Goal: Task Accomplishment & Management: Use online tool/utility

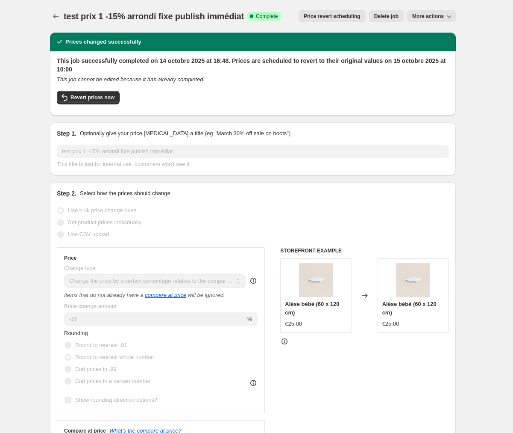
select select "pcap"
select select "collection"
click at [59, 17] on icon "Price change jobs" at bounding box center [56, 16] width 9 height 9
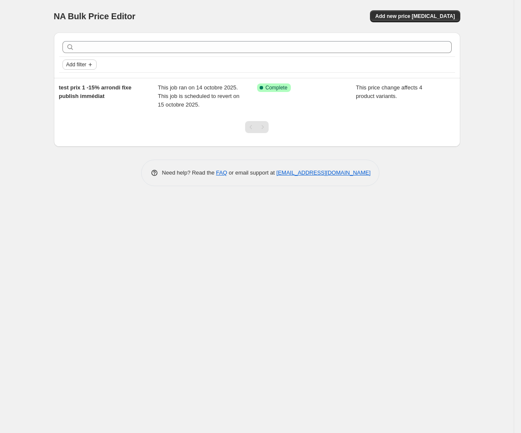
click at [84, 67] on span "Add filter" at bounding box center [76, 64] width 20 height 7
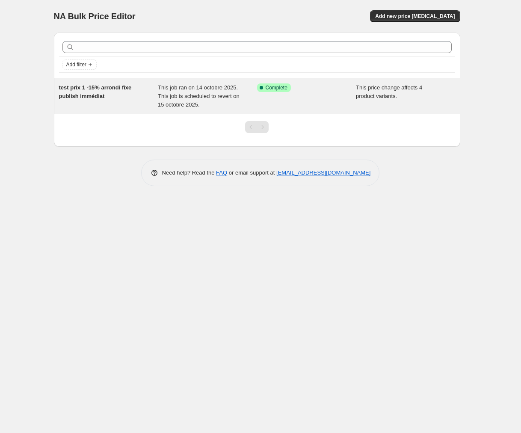
click at [124, 84] on span "test prix 1 -15% arrondi fixe publish immédiat" at bounding box center [95, 91] width 73 height 15
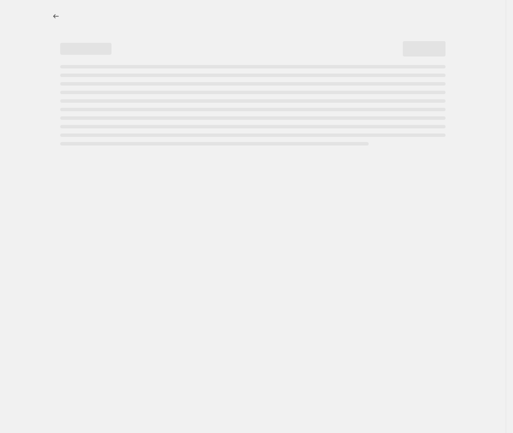
select select "pcap"
select select "collection"
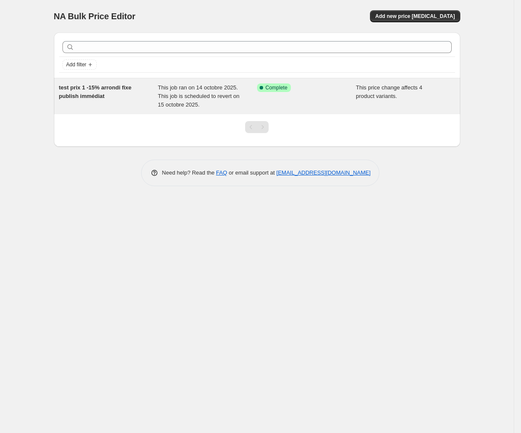
click at [104, 88] on span "test prix 1 -15% arrondi fixe publish immédiat" at bounding box center [95, 91] width 73 height 15
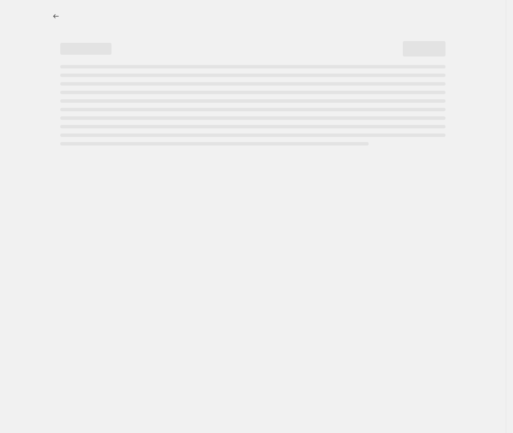
select select "pcap"
select select "collection"
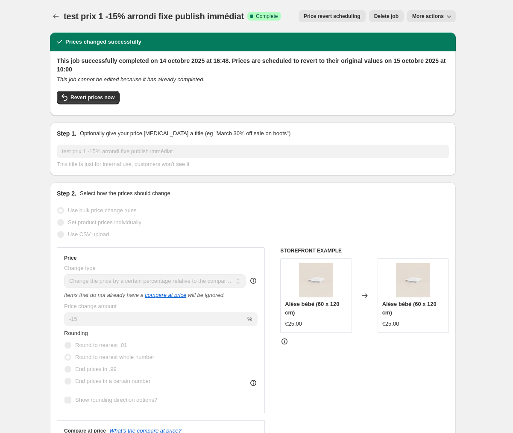
click at [443, 19] on span "More actions" at bounding box center [428, 16] width 32 height 7
click at [59, 16] on icon "Price change jobs" at bounding box center [56, 16] width 9 height 9
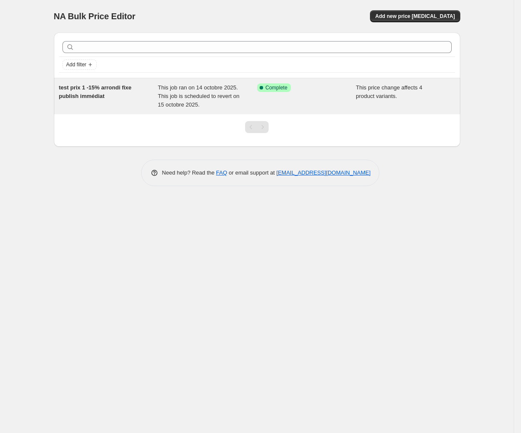
click at [307, 103] on div "Success Complete Complete" at bounding box center [306, 96] width 99 height 26
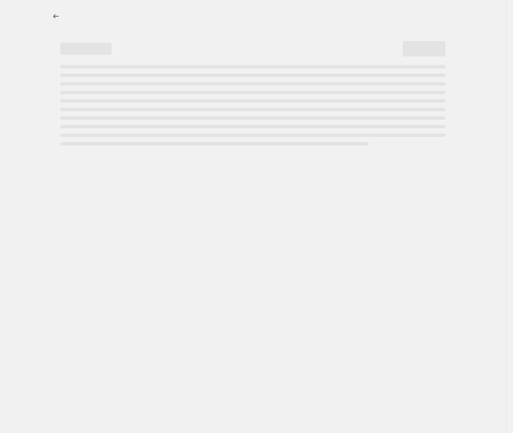
select select "pcap"
select select "collection"
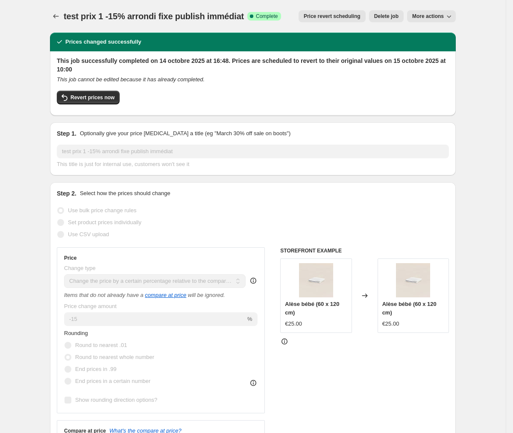
click at [348, 14] on span "Price revert scheduling" at bounding box center [332, 16] width 57 height 7
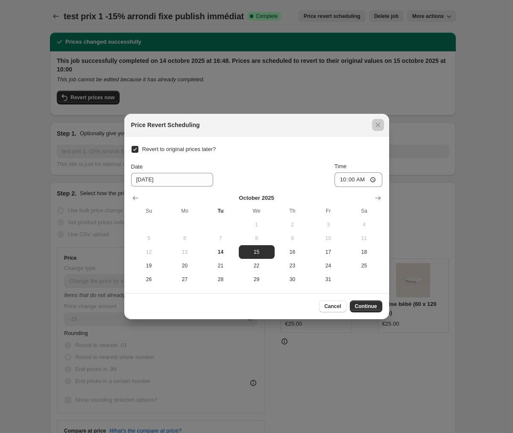
click at [468, 174] on div at bounding box center [256, 216] width 513 height 433
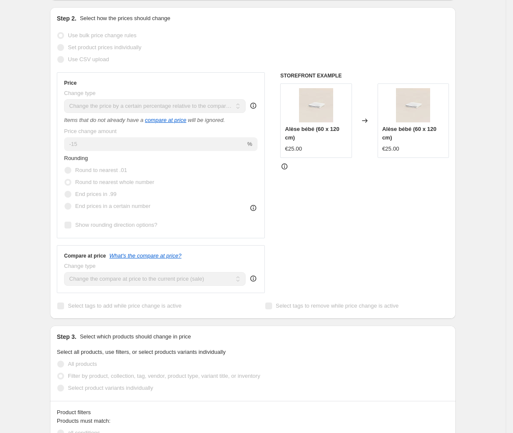
scroll to position [178, 0]
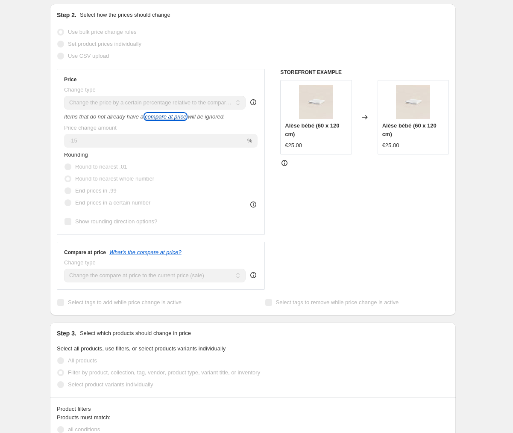
click at [175, 118] on icon "compare at price" at bounding box center [165, 116] width 41 height 6
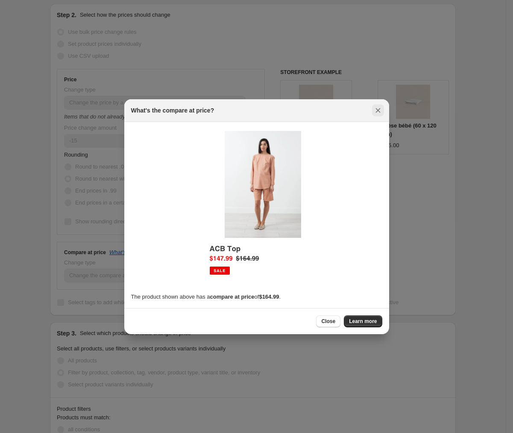
click at [377, 112] on icon "Close" at bounding box center [378, 110] width 9 height 9
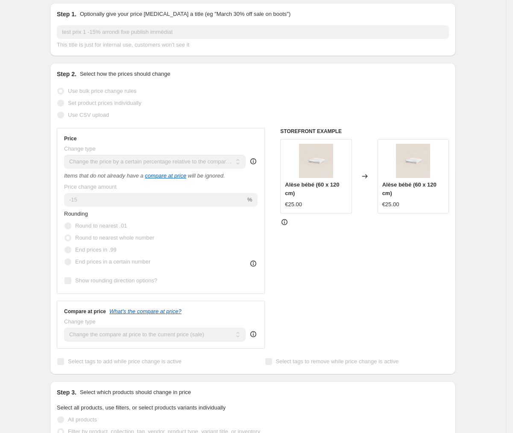
scroll to position [121, 0]
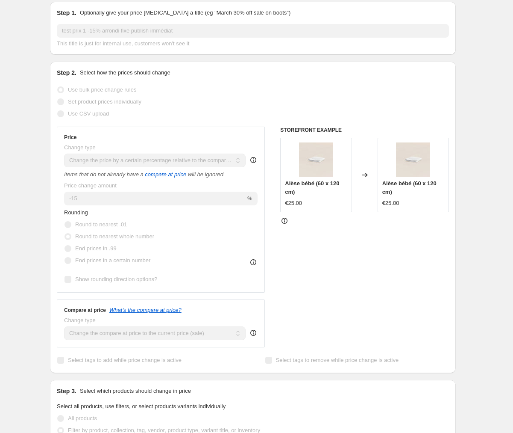
click at [255, 330] on icon at bounding box center [253, 332] width 9 height 9
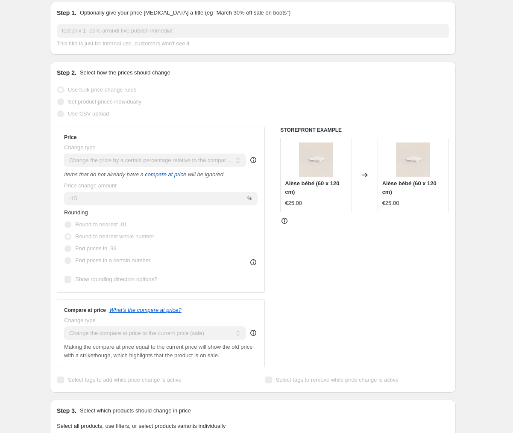
click at [307, 325] on div "STOREFRONT EXAMPLE Alèse bébé (60 x 120 cm) €25.00 Changed to Alèse bébé (60 x …" at bounding box center [364, 247] width 169 height 240
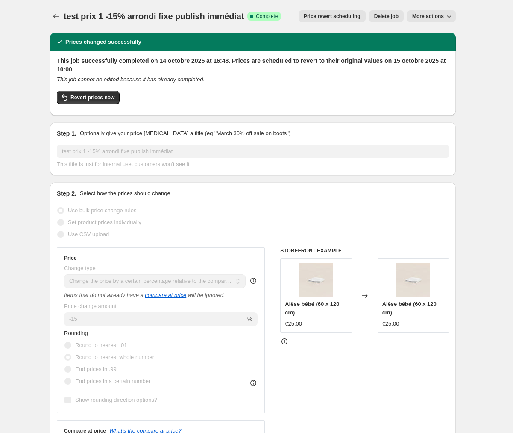
click at [436, 13] on span "More actions" at bounding box center [428, 16] width 32 height 7
click at [455, 35] on span "Copy to new job" at bounding box center [435, 33] width 40 height 6
select select "pcap"
select select "collection"
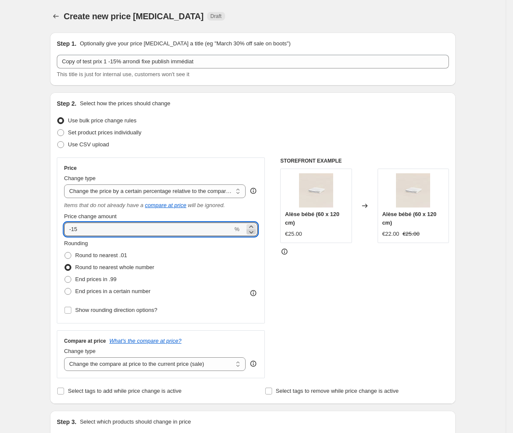
click at [256, 231] on icon at bounding box center [251, 231] width 9 height 9
click at [256, 226] on icon at bounding box center [251, 226] width 9 height 9
click at [121, 223] on input "-15" at bounding box center [148, 229] width 169 height 14
type input "-1"
type input "-15"
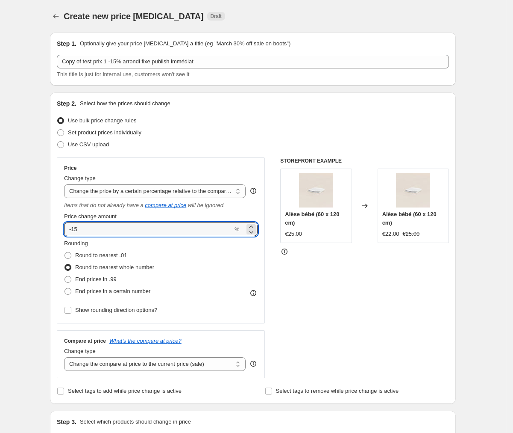
click at [329, 283] on div "STOREFRONT EXAMPLE Alèse bébé (60 x 120 cm) €25.00 Changed to Alèse bébé (60 x …" at bounding box center [364, 267] width 169 height 221
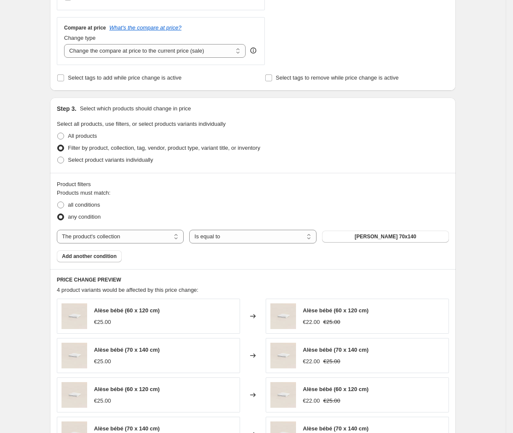
scroll to position [312, 0]
click at [386, 238] on span "Alèse 70x140" at bounding box center [386, 237] width 62 height 7
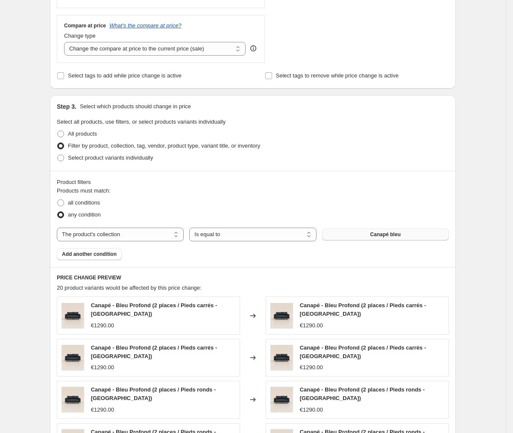
scroll to position [283, 0]
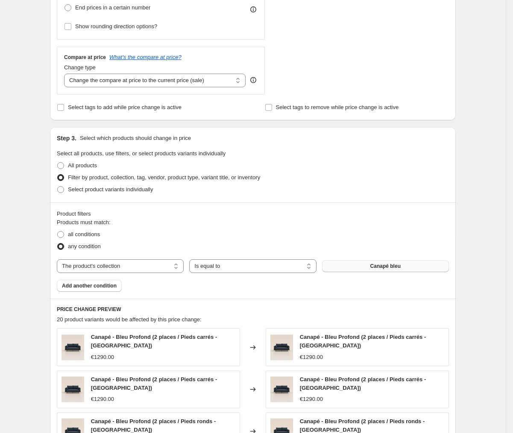
click at [346, 257] on div "Products must match: all conditions any condition The product The product's col…" at bounding box center [253, 255] width 392 height 74
click at [346, 270] on button "Canapé bleu" at bounding box center [385, 266] width 127 height 12
click at [91, 188] on span "Select product variants individually" at bounding box center [110, 189] width 85 height 6
click at [58, 186] on input "Select product variants individually" at bounding box center [57, 186] width 0 height 0
radio input "true"
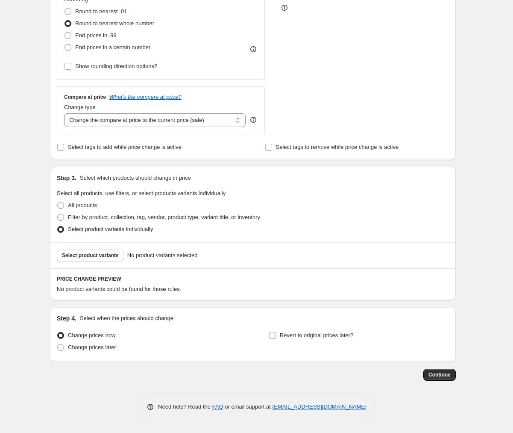
scroll to position [242, 0]
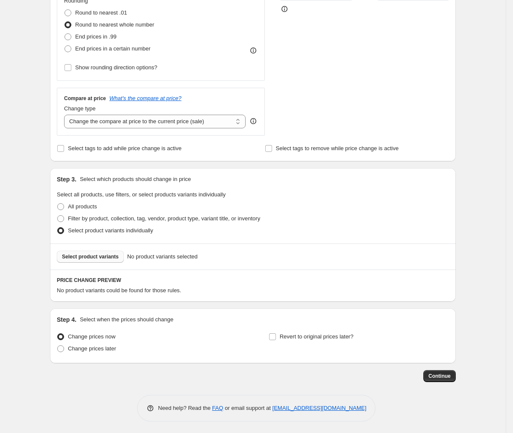
click at [116, 254] on span "Select product variants" at bounding box center [90, 256] width 57 height 7
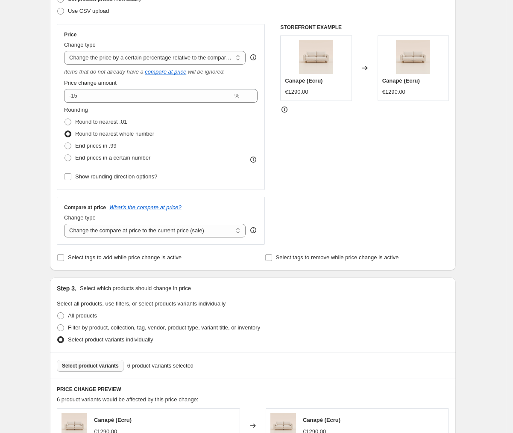
scroll to position [132, 0]
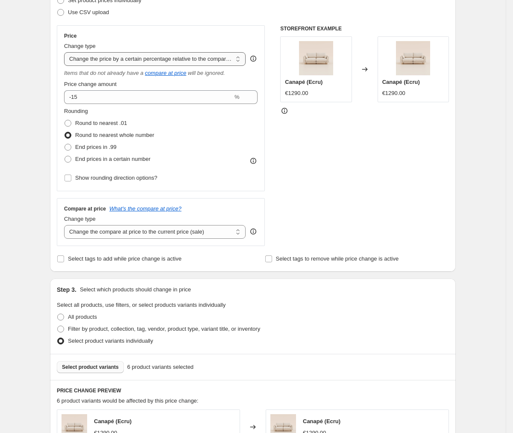
click at [176, 59] on select "Change the price to a certain amount Change the price by a certain amount Chang…" at bounding box center [155, 59] width 182 height 14
select select "percentage"
click at [68, 52] on select "Change the price to a certain amount Change the price by a certain amount Chang…" at bounding box center [155, 59] width 182 height 14
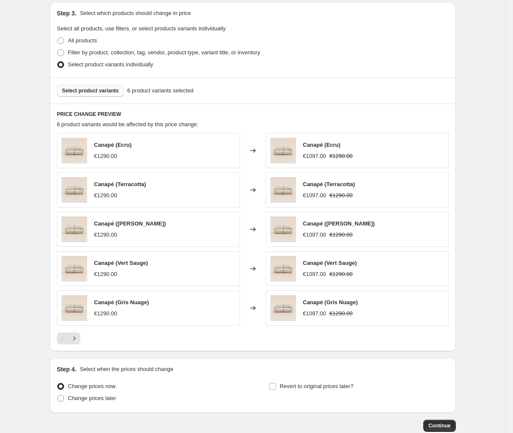
scroll to position [445, 0]
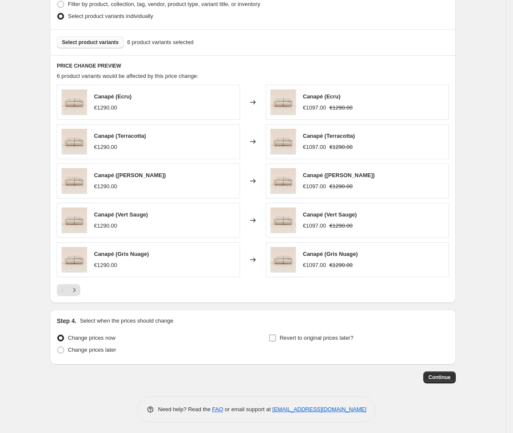
click at [324, 339] on span "Revert to original prices later?" at bounding box center [317, 337] width 74 height 6
click at [276, 339] on input "Revert to original prices later?" at bounding box center [272, 337] width 7 height 7
checkbox input "true"
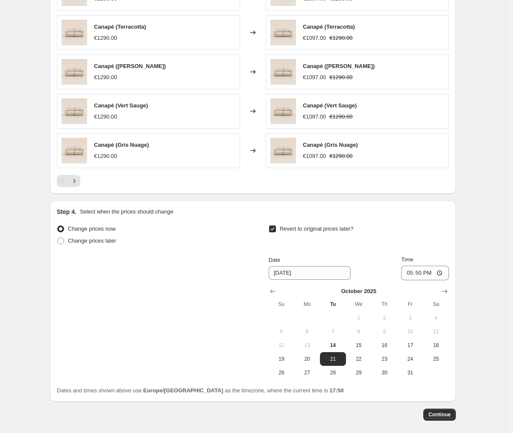
scroll to position [592, 0]
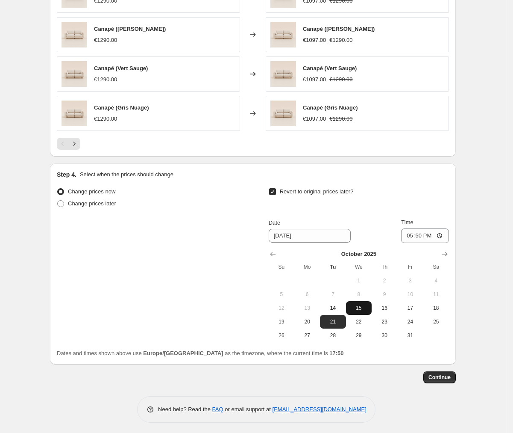
click at [360, 306] on span "15" at bounding box center [359, 307] width 19 height 7
type input "[DATE]"
click at [433, 234] on input "17:50" at bounding box center [425, 235] width 48 height 15
click at [444, 234] on input "17:50" at bounding box center [425, 235] width 48 height 15
click at [443, 232] on input "17:50" at bounding box center [425, 235] width 48 height 15
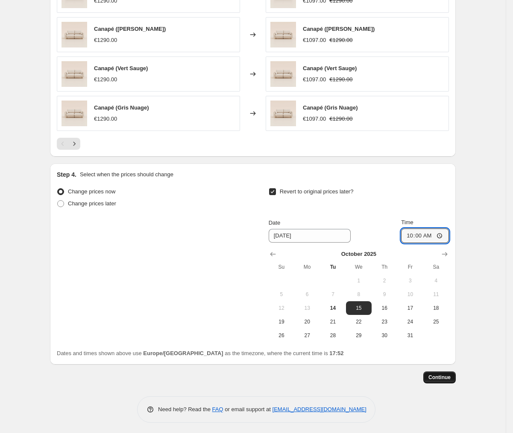
type input "10:00"
click at [448, 376] on span "Continue" at bounding box center [440, 377] width 22 height 7
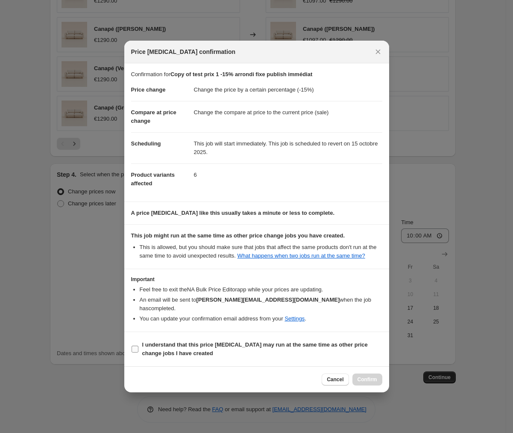
click at [148, 347] on span "I understand that this price change job may run at the same time as other price…" at bounding box center [262, 348] width 240 height 17
click at [138, 347] on input "I understand that this price change job may run at the same time as other price…" at bounding box center [135, 348] width 7 height 7
checkbox input "true"
click at [369, 379] on span "Confirm" at bounding box center [368, 379] width 20 height 7
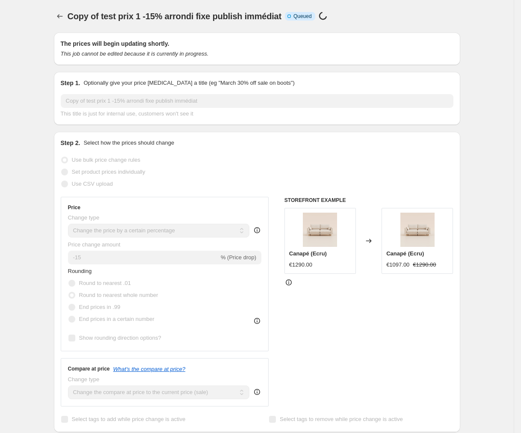
select select "percentage"
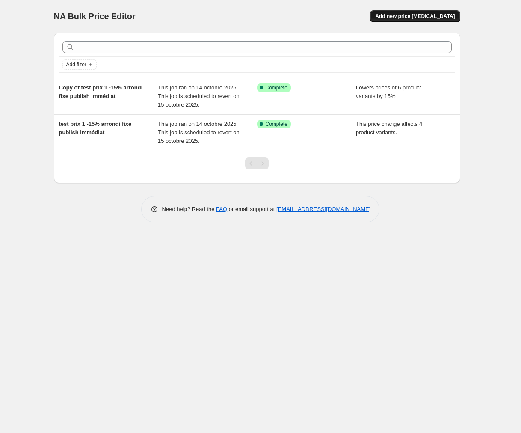
click at [427, 14] on span "Add new price [MEDICAL_DATA]" at bounding box center [414, 16] width 79 height 7
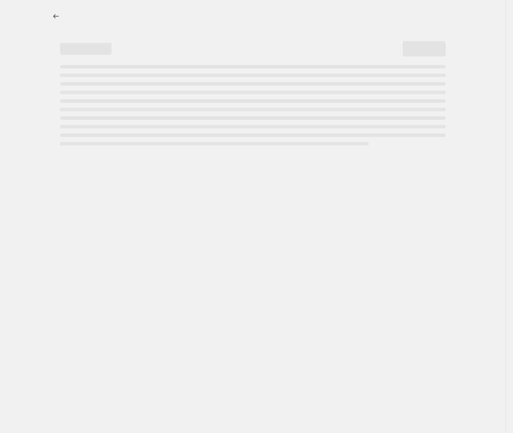
select select "percentage"
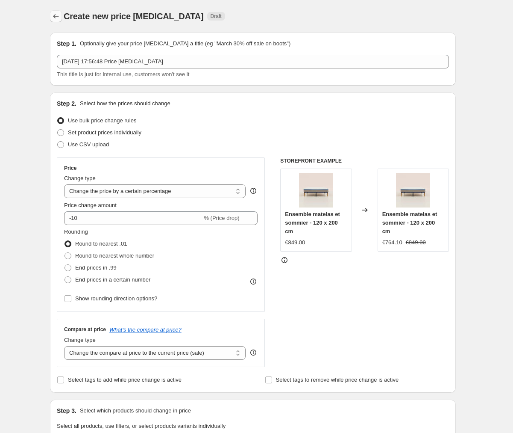
click at [59, 17] on icon "Price change jobs" at bounding box center [56, 16] width 9 height 9
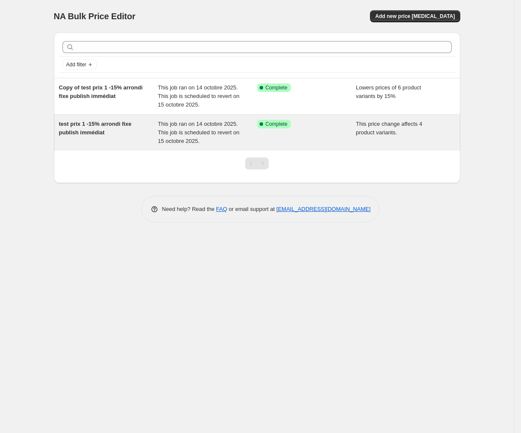
click at [346, 133] on div "Success Complete Complete" at bounding box center [306, 133] width 99 height 26
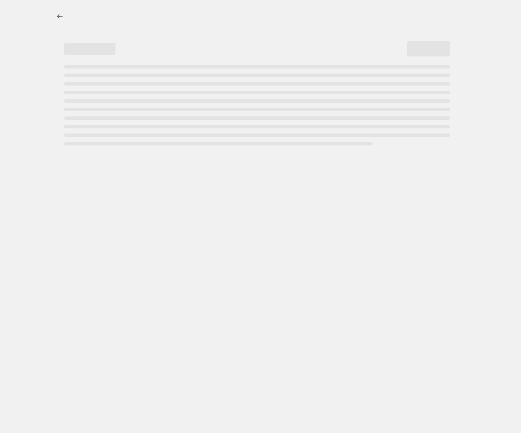
select select "pcap"
select select "collection"
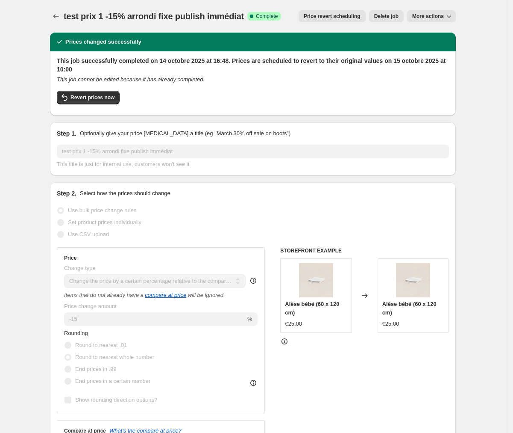
click at [436, 14] on span "More actions" at bounding box center [428, 16] width 32 height 7
click at [55, 22] on div "test prix 1 -15% arrondi fixe publish immédiat. This page is ready test prix 1 …" at bounding box center [253, 16] width 406 height 32
click at [58, 14] on icon "Price change jobs" at bounding box center [56, 16] width 9 height 9
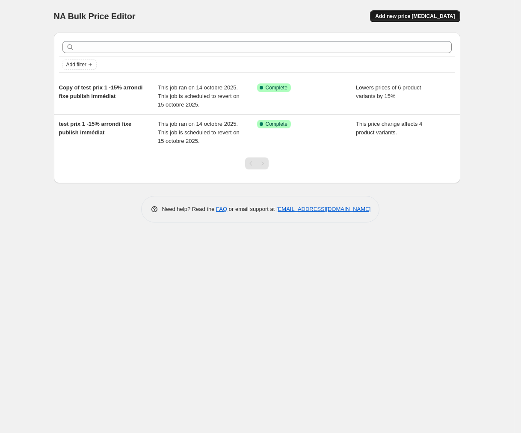
click at [431, 10] on button "Add new price change job" at bounding box center [415, 16] width 90 height 12
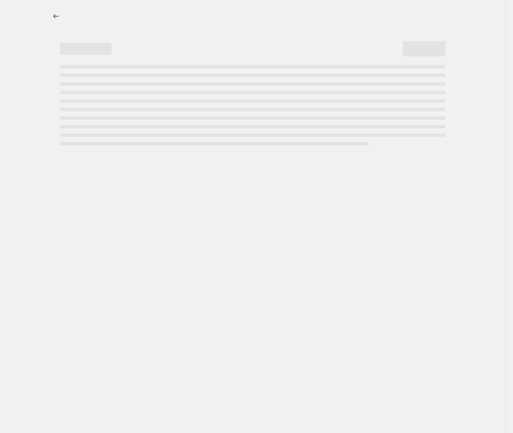
select select "percentage"
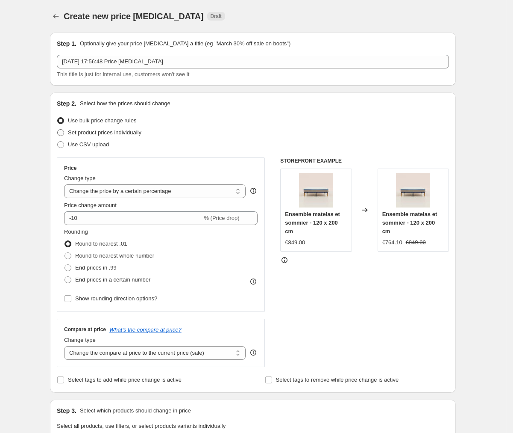
click at [140, 132] on span "Set product prices individually" at bounding box center [105, 132] width 74 height 6
click at [58, 130] on input "Set product prices individually" at bounding box center [57, 129] width 0 height 0
radio input "true"
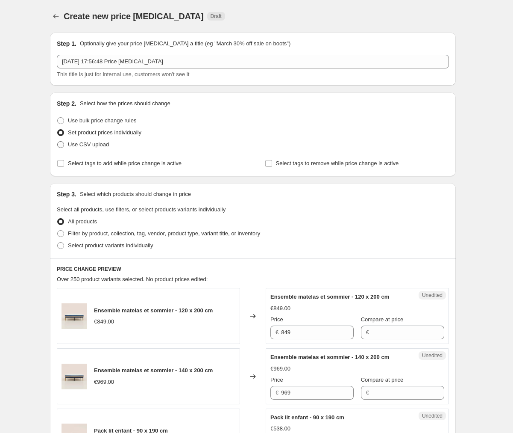
click at [90, 143] on span "Use CSV upload" at bounding box center [88, 144] width 41 height 6
click at [58, 141] on input "Use CSV upload" at bounding box center [57, 141] width 0 height 0
radio input "true"
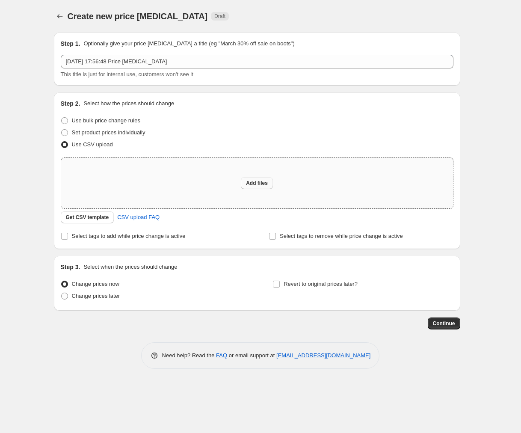
click at [258, 185] on span "Add files" at bounding box center [257, 183] width 22 height 7
click at [84, 215] on span "Get CSV template" at bounding box center [87, 217] width 43 height 7
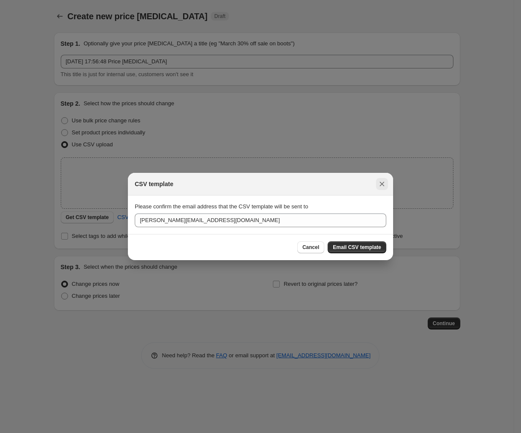
click at [378, 180] on icon "Close" at bounding box center [381, 184] width 9 height 9
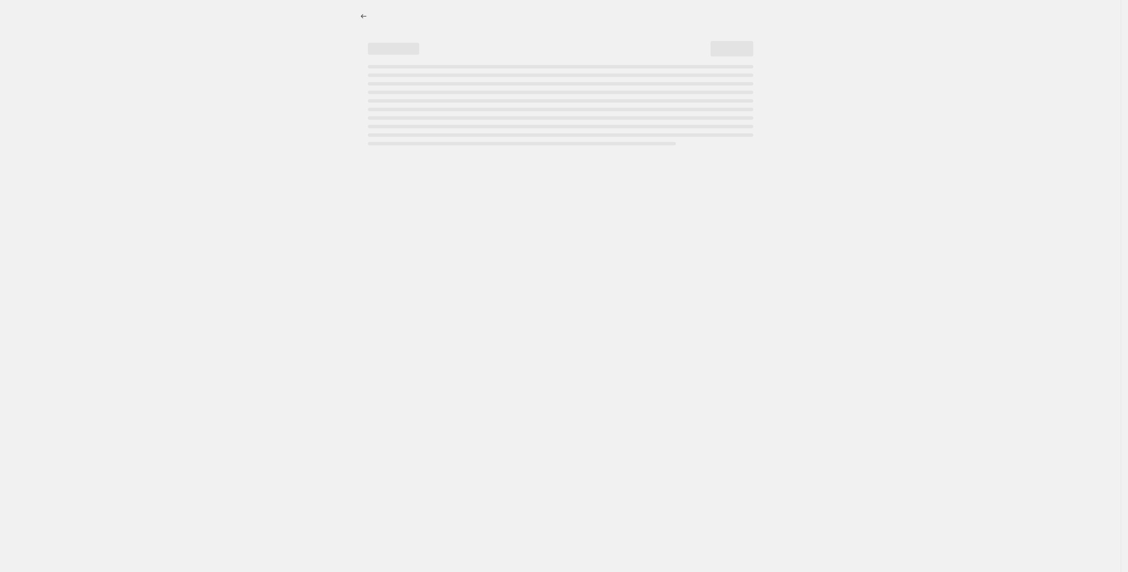
select select "percentage"
